Goal: Task Accomplishment & Management: Complete application form

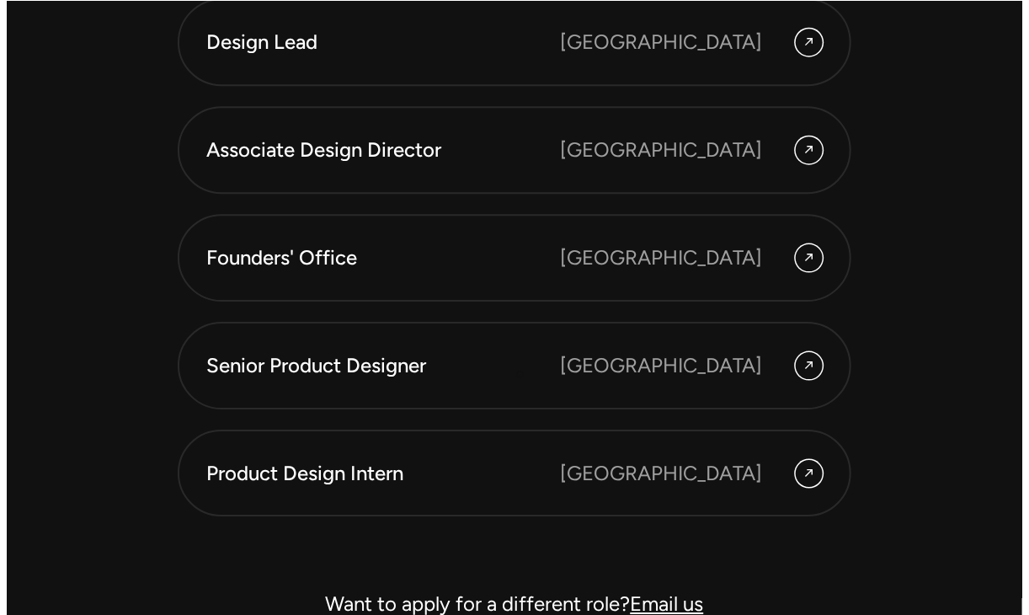
scroll to position [4540, 0]
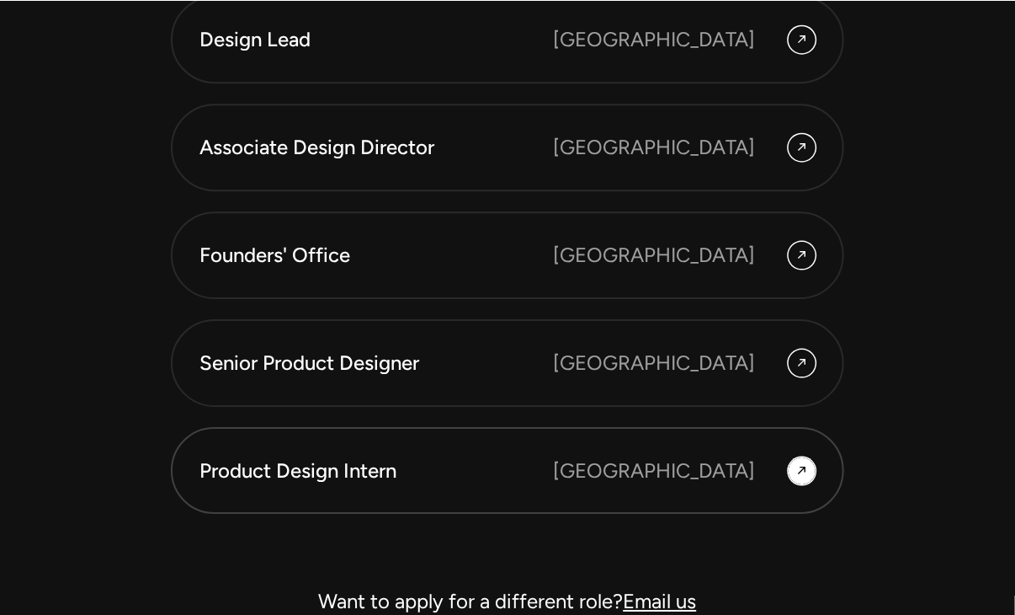
click at [673, 455] on div "[GEOGRAPHIC_DATA]" at bounding box center [654, 470] width 202 height 30
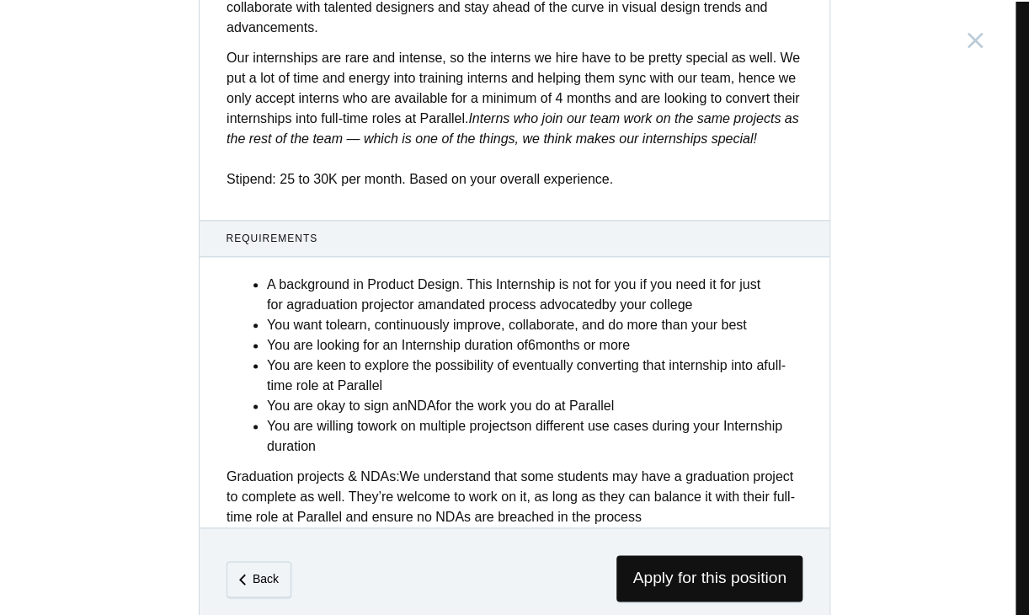
scroll to position [660, 0]
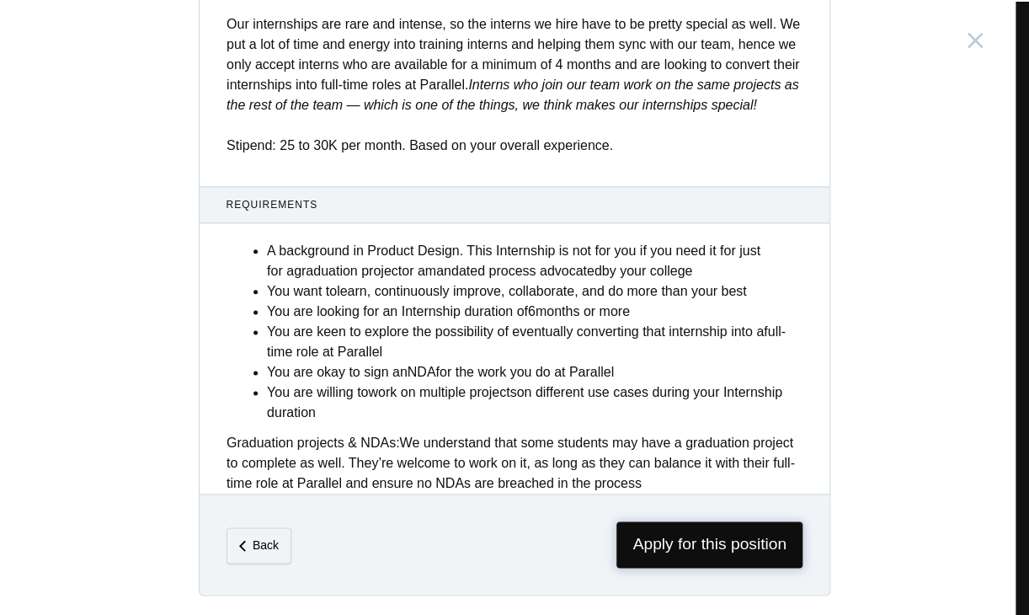
click at [709, 530] on span "Apply for this position" at bounding box center [709, 544] width 186 height 46
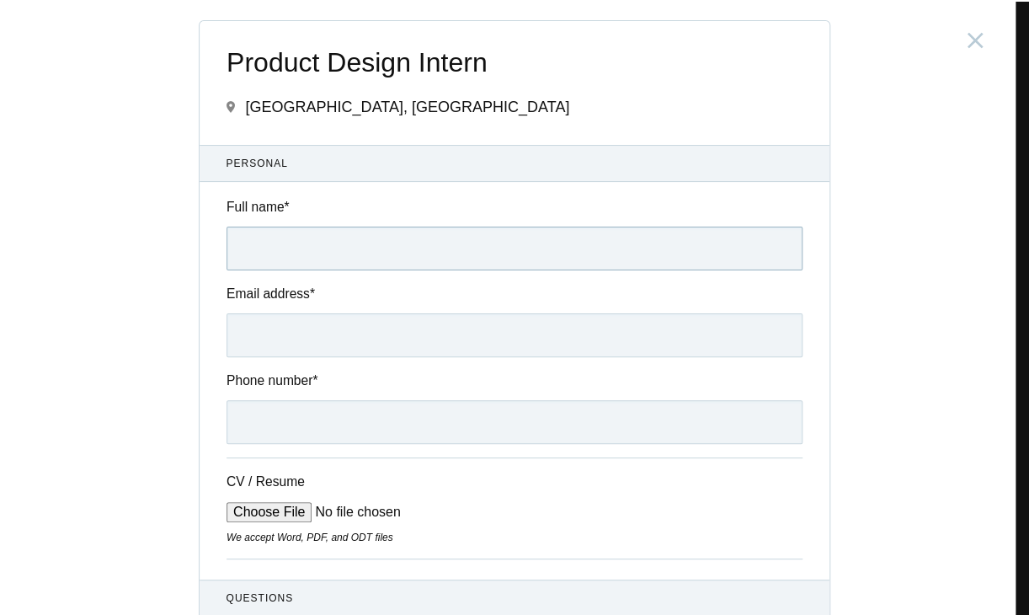
click at [474, 248] on input "Full name *" at bounding box center [514, 248] width 576 height 44
type input "[PERSON_NAME]"
type input "[PHONE_NUMBER]"
click at [349, 321] on input "Email address *" at bounding box center [514, 335] width 576 height 44
type input "[EMAIL_ADDRESS][DOMAIN_NAME]"
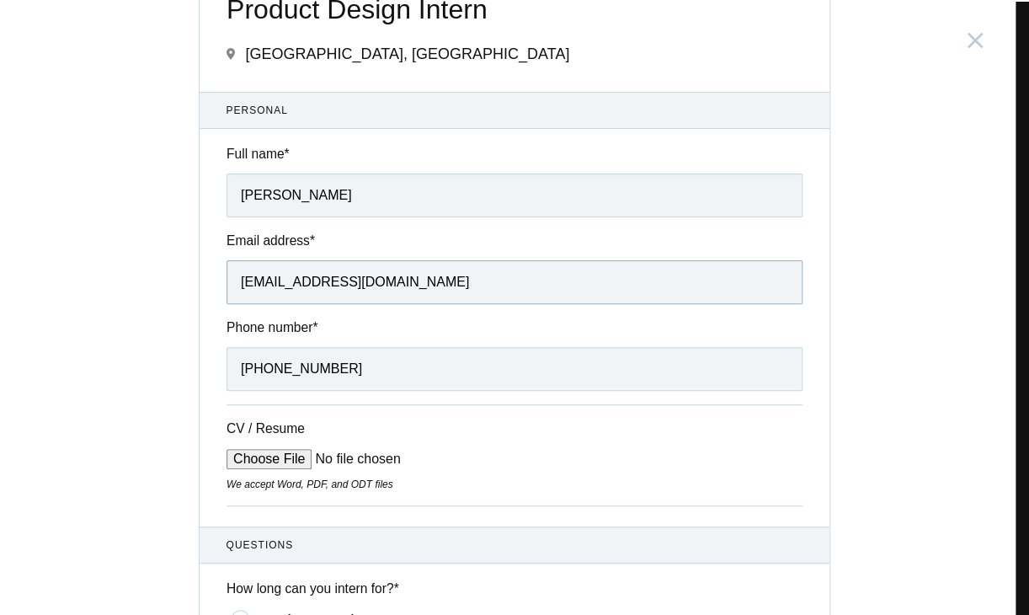
scroll to position [77, 0]
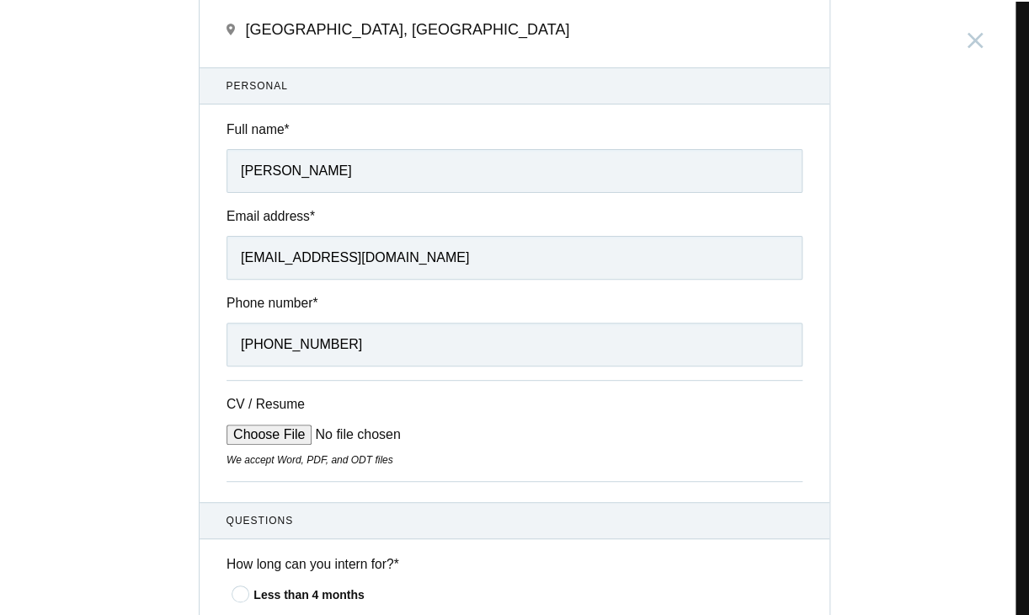
click at [272, 423] on div "CV / Resume We accept Word, PDF, and ODT files" at bounding box center [514, 430] width 576 height 101
click at [270, 434] on input "CV / Resume" at bounding box center [353, 434] width 255 height 20
type input "C:\fakepath\Anju_Resume (3).pdf"
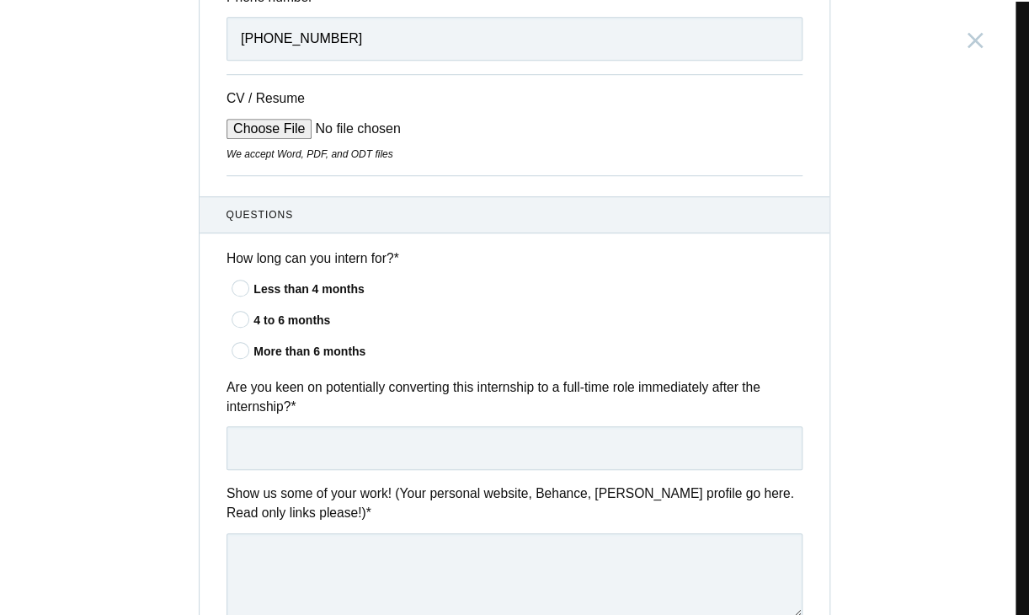
scroll to position [402, 0]
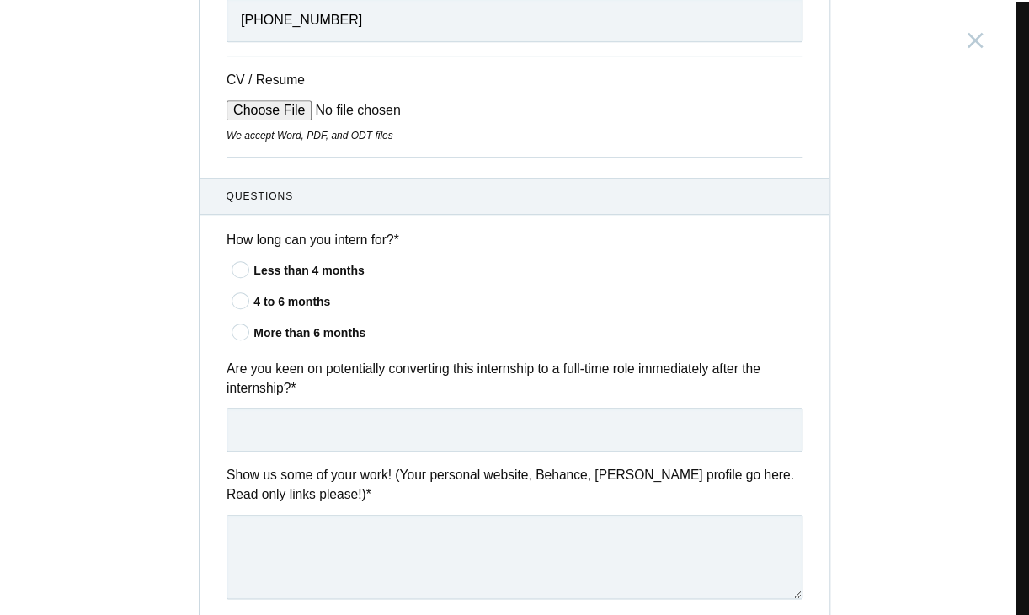
click at [292, 299] on div "4 to 6 months" at bounding box center [527, 302] width 549 height 18
click at [0, 0] on input"] "4 to 6 months" at bounding box center [0, 0] width 0 height 0
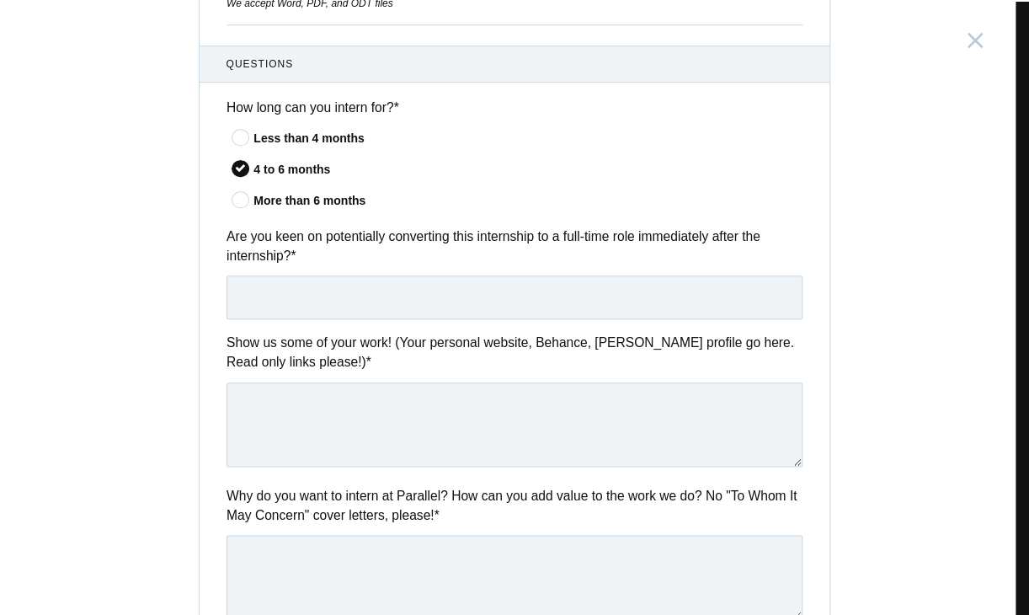
scroll to position [535, 0]
click at [290, 286] on input "text" at bounding box center [514, 296] width 576 height 44
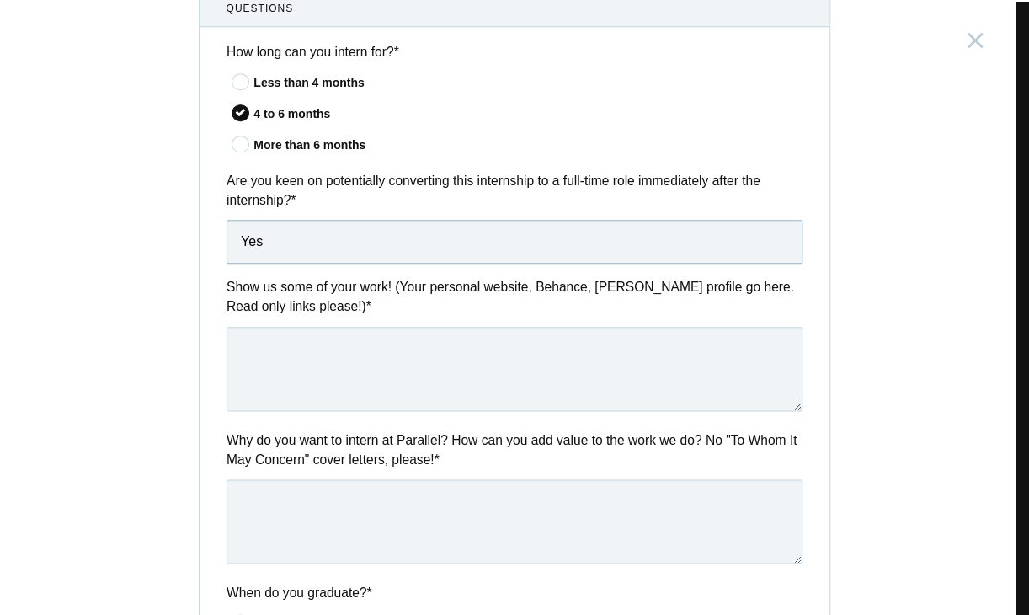
scroll to position [590, 0]
type input "Yes"
click at [287, 353] on textarea at bounding box center [514, 368] width 576 height 84
paste textarea "[URL][DOMAIN_NAME]"
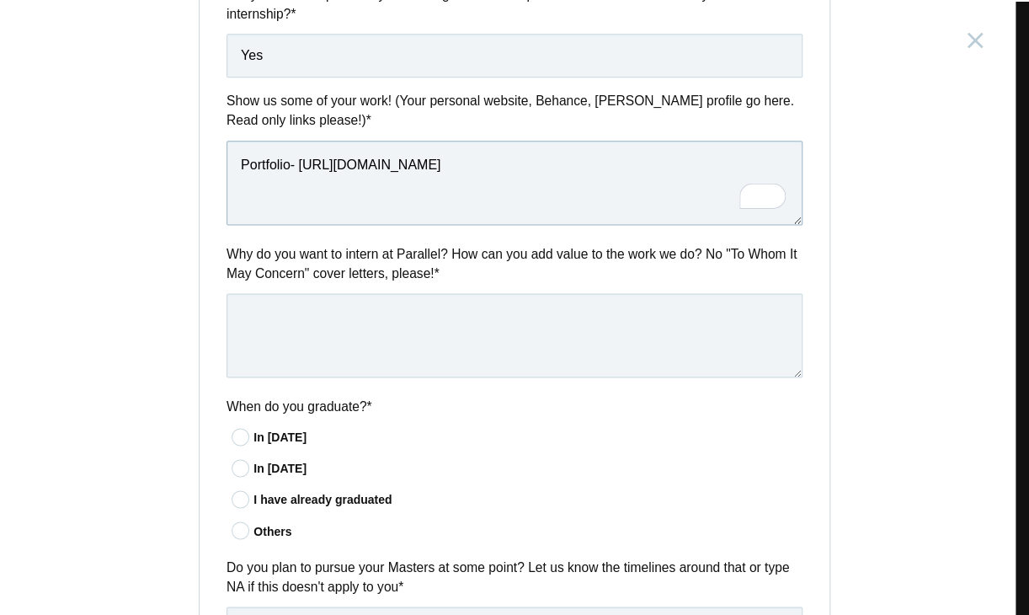
type textarea "Portfolio- [URL][DOMAIN_NAME]"
click at [423, 342] on textarea "To enrich screen reader interactions, please activate Accessibility in Grammarl…" at bounding box center [514, 335] width 576 height 84
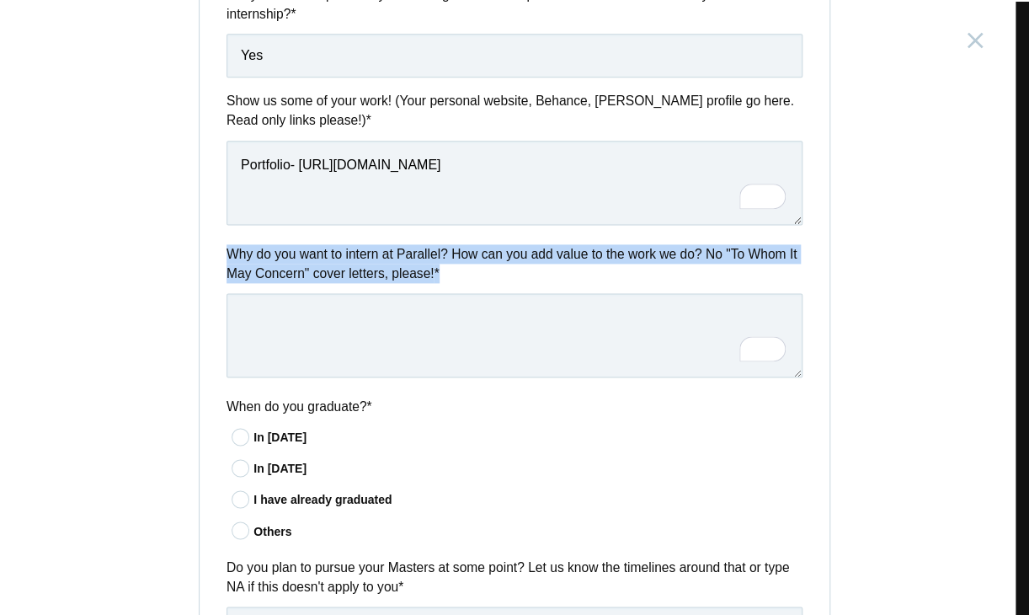
drag, startPoint x: 436, startPoint y: 268, endPoint x: 211, endPoint y: 248, distance: 225.7
click at [211, 248] on div "Why do you want to intern at Parallel? How can you add value to the work we do?…" at bounding box center [515, 313] width 630 height 139
copy label "Why do you want to intern at Parallel? How can you add value to the work we do?…"
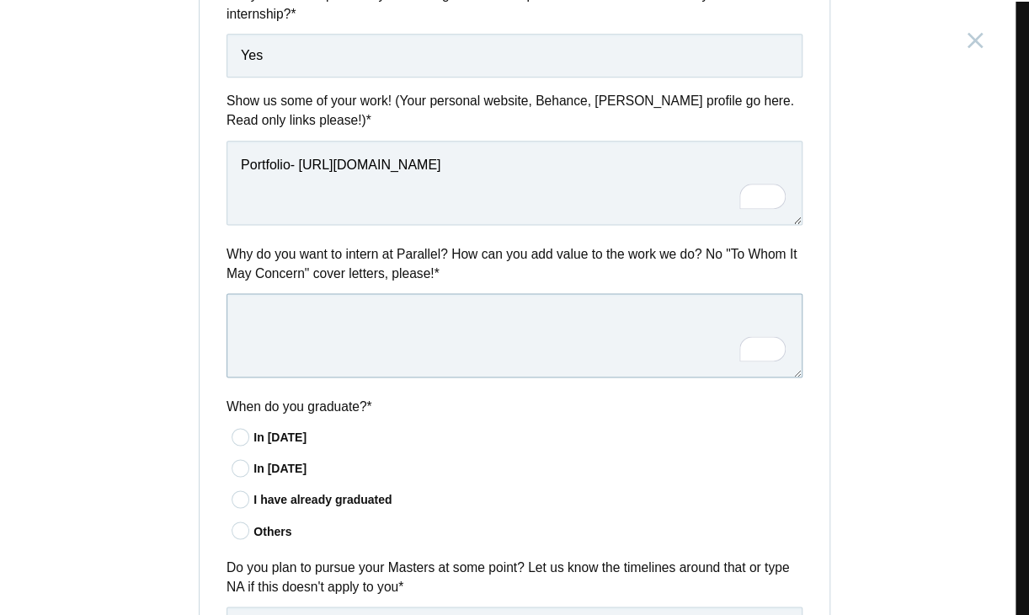
click at [458, 320] on textarea "To enrich screen reader interactions, please activate Accessibility in Grammarl…" at bounding box center [514, 335] width 576 height 84
paste textarea "I’d love to intern at Parallel because your work shows a perfect balance of cre…"
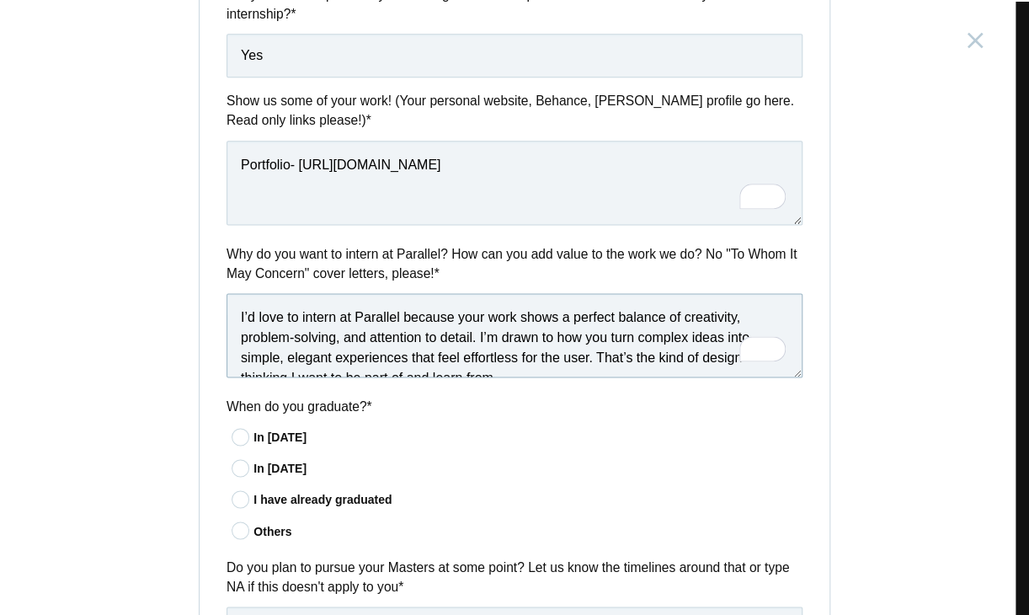
scroll to position [210, 0]
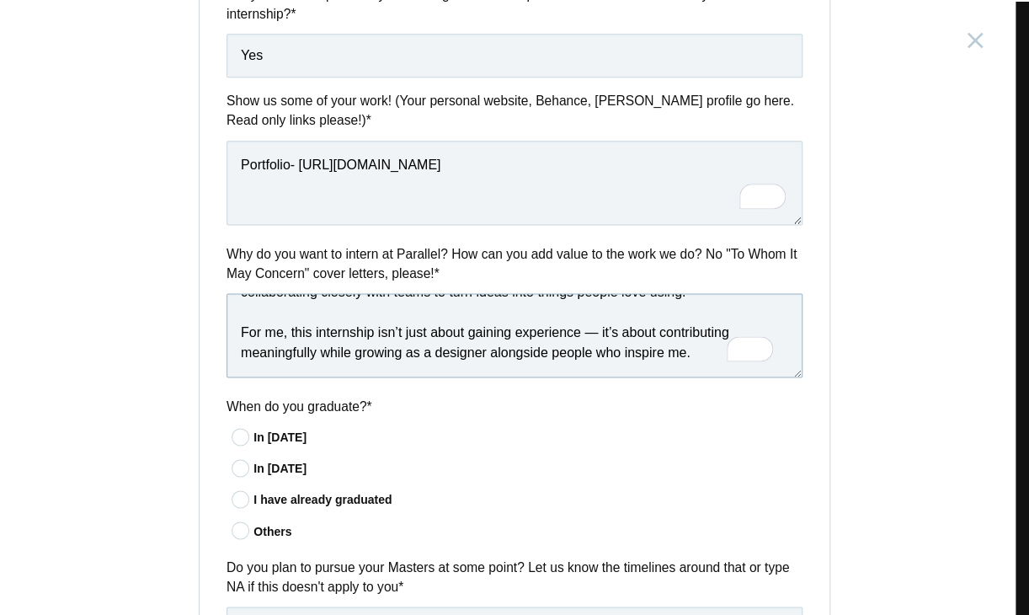
click at [594, 313] on textarea "I’d love to intern at Parallel because your work shows a perfect balance of cre…" at bounding box center [514, 335] width 576 height 84
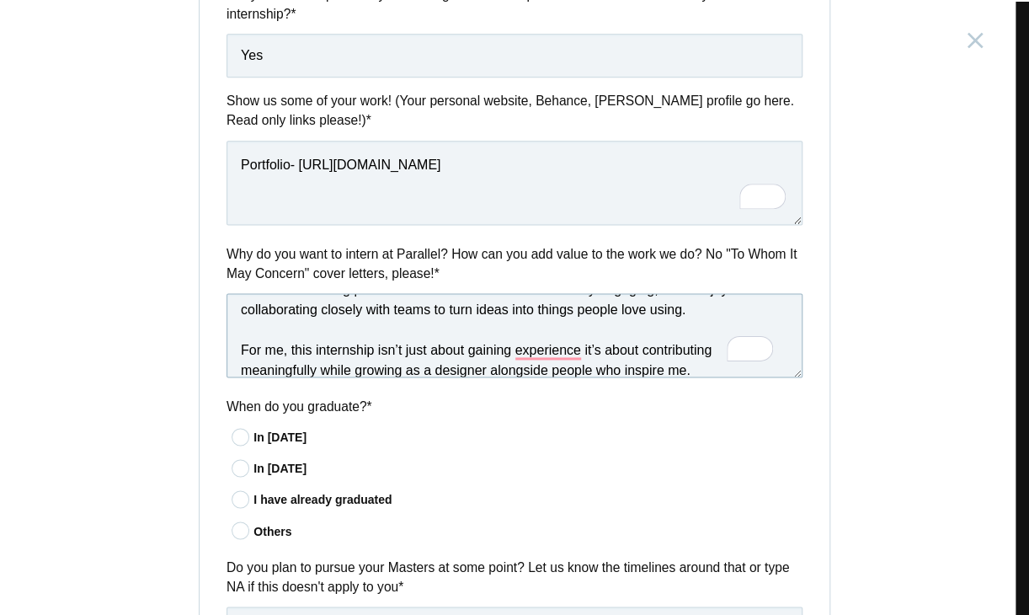
scroll to position [0, 0]
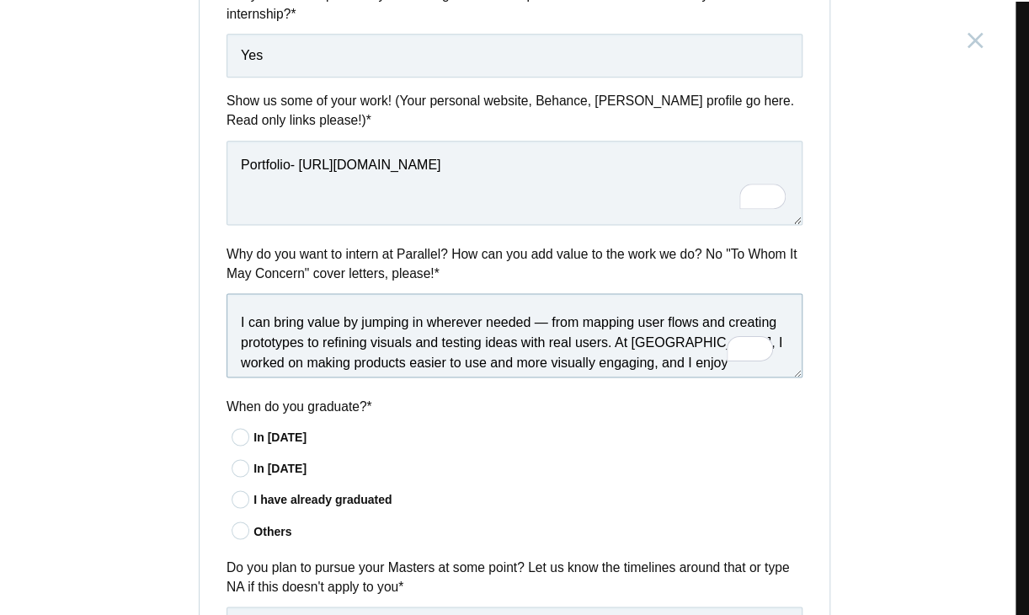
click at [539, 327] on textarea "I’d love to intern at Parallel because your work shows a perfect balance of cre…" at bounding box center [514, 335] width 576 height 84
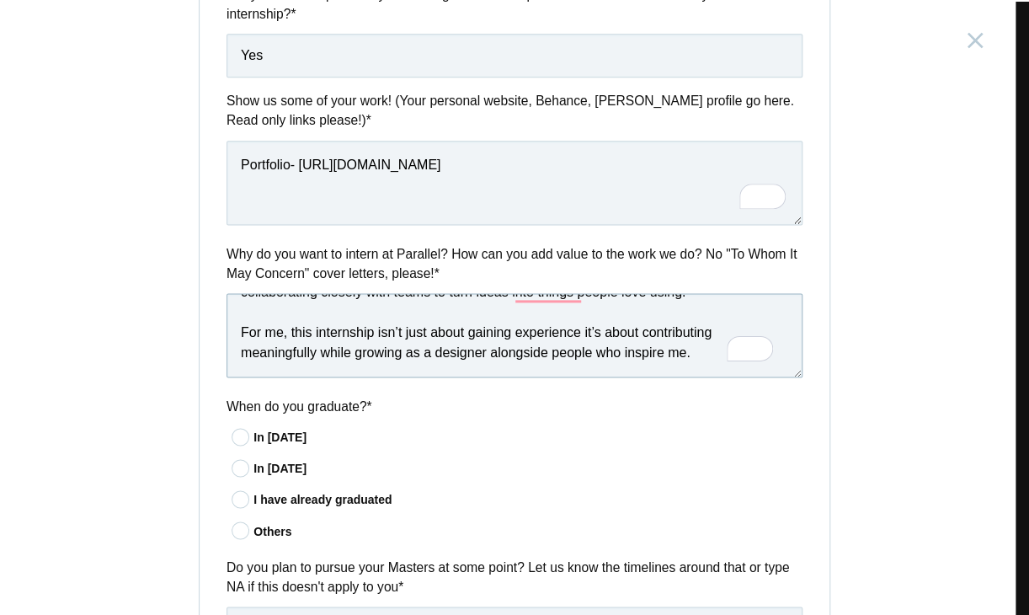
click at [268, 357] on textarea "I’d love to intern at Parallel because your work shows a perfect balance of cre…" at bounding box center [514, 335] width 576 height 84
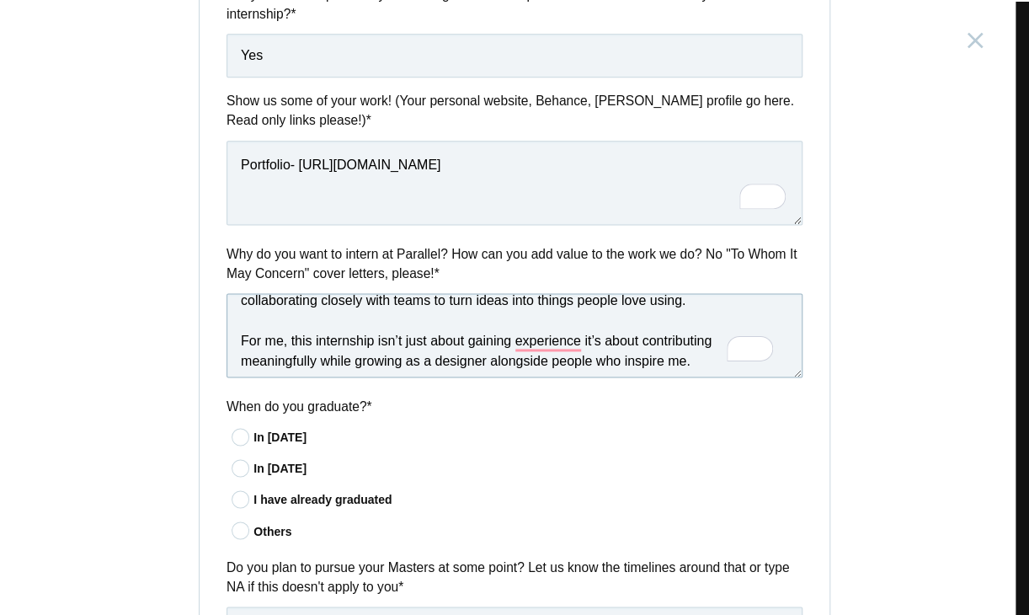
click at [235, 341] on textarea "I’d love to intern at Parallel because your work shows a perfect balance of cre…" at bounding box center [514, 335] width 576 height 84
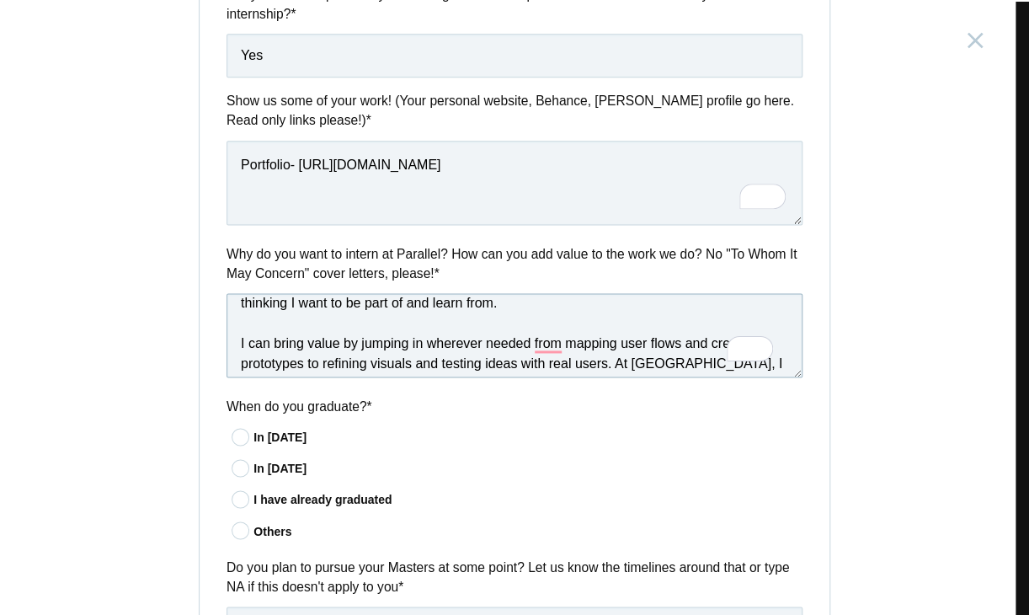
click at [235, 341] on textarea "I’d love to intern at Parallel because your work shows a perfect balance of cre…" at bounding box center [514, 335] width 576 height 84
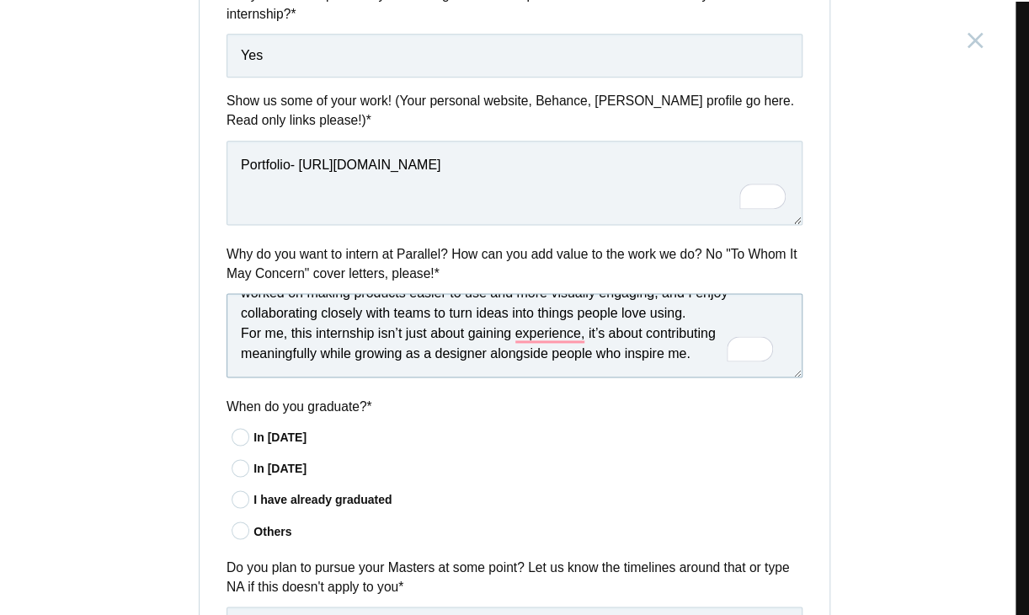
type textarea "I’d love to intern at Parallel because your work shows a perfect balance of cre…"
click at [790, 466] on div "In [DATE]" at bounding box center [527, 469] width 549 height 18
click at [0, 0] on input"] "In [DATE]" at bounding box center [0, 0] width 0 height 0
click at [269, 445] on div "In [DATE]" at bounding box center [527, 438] width 549 height 18
click at [0, 0] on input"] "In [DATE]" at bounding box center [0, 0] width 0 height 0
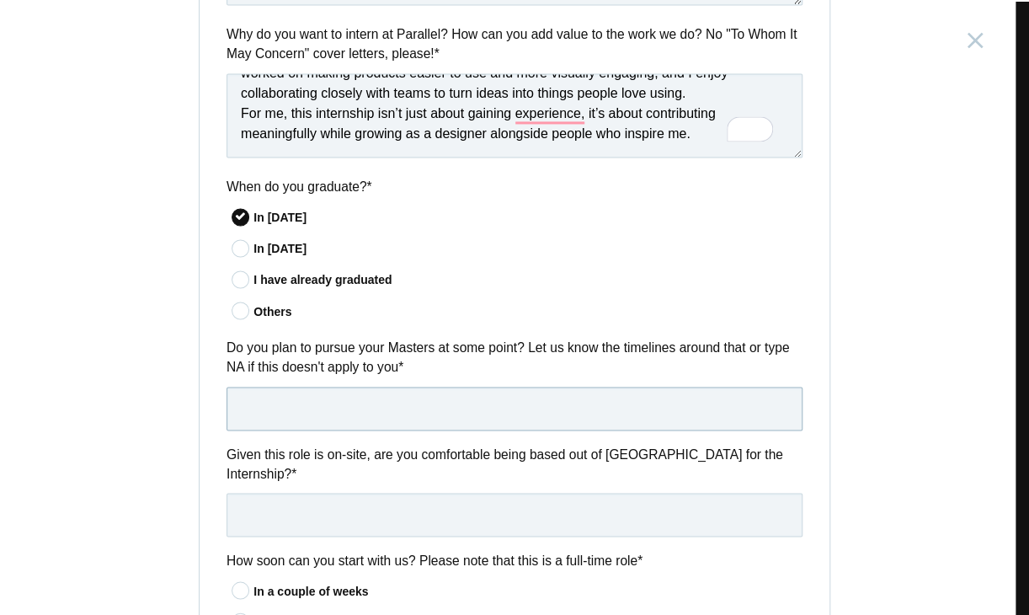
click at [357, 408] on input "text" at bounding box center [514, 408] width 576 height 44
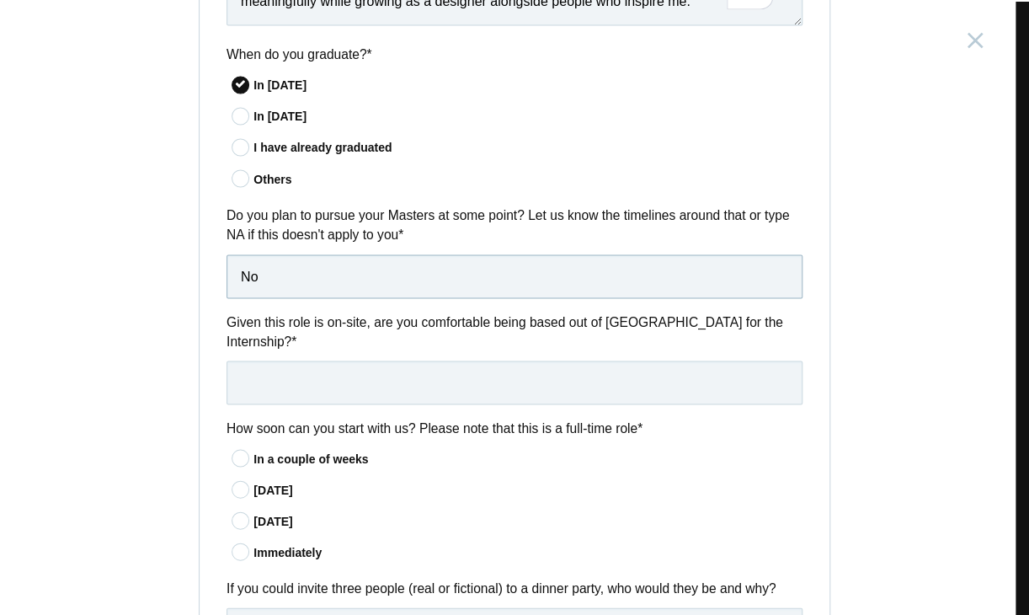
type input "No"
click at [327, 360] on input "text" at bounding box center [514, 382] width 576 height 44
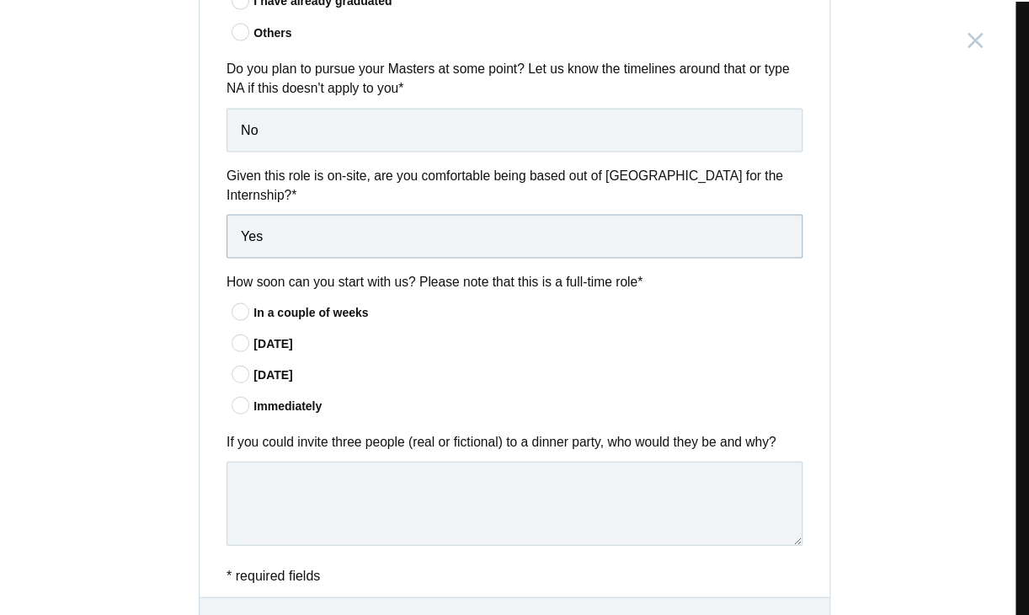
type input "Yes"
click at [273, 303] on div "In a couple of weeks" at bounding box center [527, 312] width 549 height 18
click at [0, 0] on input"] "In a couple of weeks" at bounding box center [0, 0] width 0 height 0
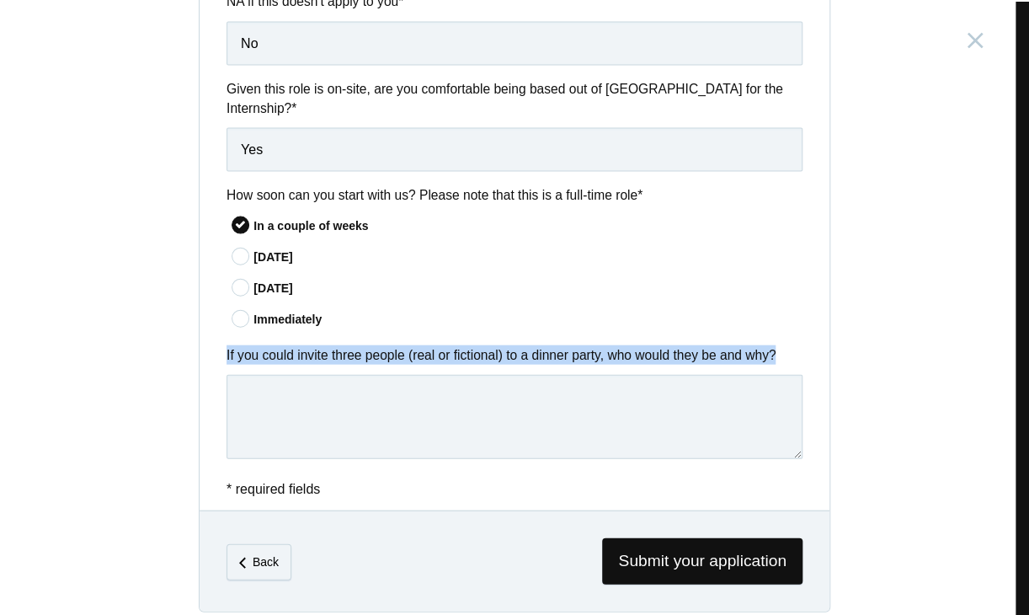
drag, startPoint x: 215, startPoint y: 338, endPoint x: 811, endPoint y: 328, distance: 596.1
click at [811, 345] on div "If you could invite three people (real or fictional) to a dinner party, who wou…" at bounding box center [515, 405] width 630 height 120
copy label "If you could invite three people (real or fictional) to a dinner party, who wou…"
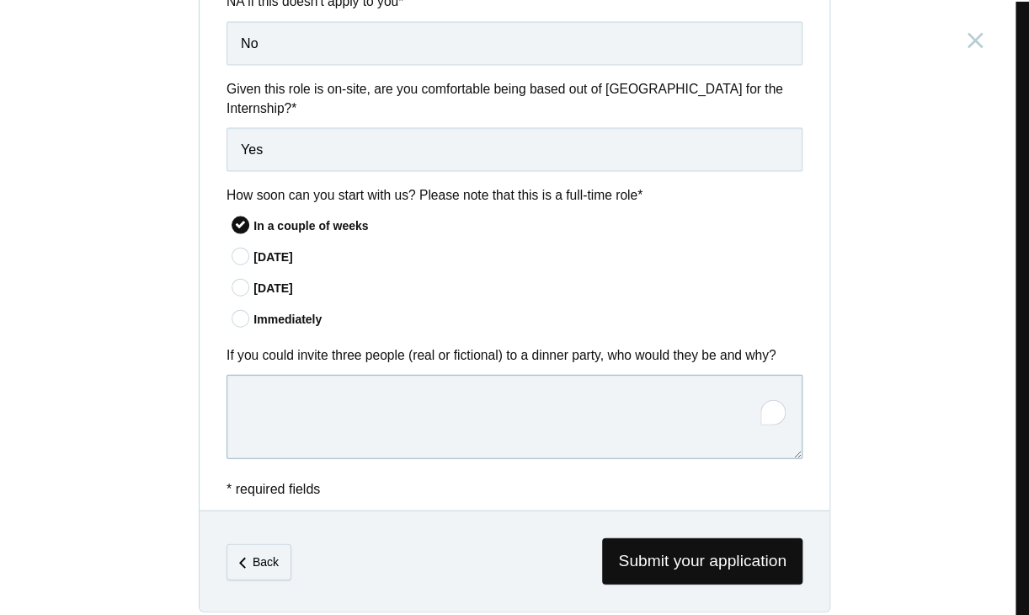
click at [434, 425] on textarea "To enrich screen reader interactions, please activate Accessibility in Grammarl…" at bounding box center [514, 417] width 576 height 84
paste textarea "I’d invite [PERSON_NAME] for his creativity and curiosity, [PERSON_NAME] for he…"
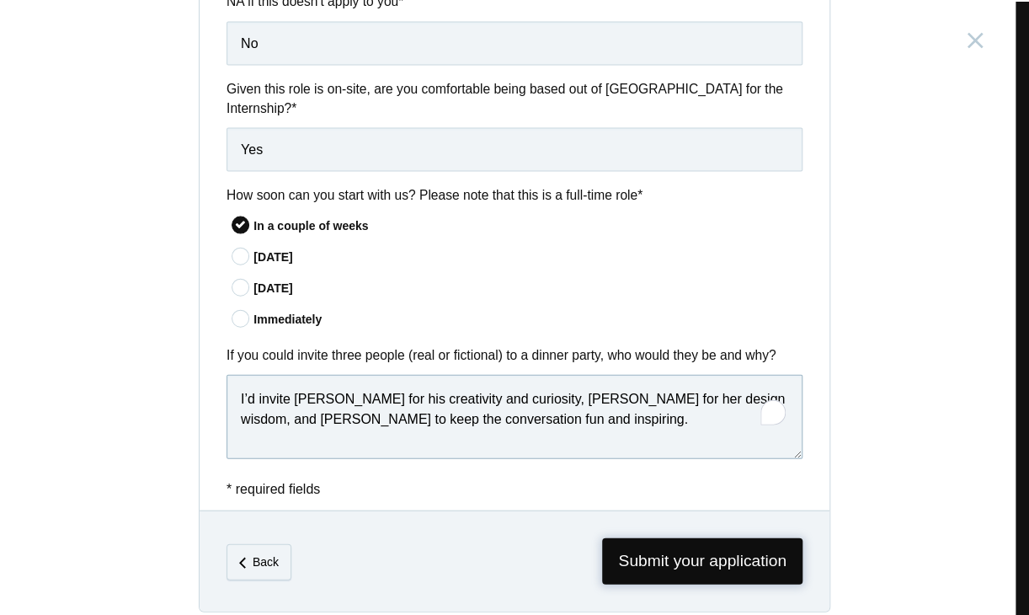
type textarea "I’d invite [PERSON_NAME] for his creativity and curiosity, [PERSON_NAME] for he…"
click at [667, 543] on span "Submit your application" at bounding box center [702, 561] width 200 height 46
